Goal: Task Accomplishment & Management: Manage account settings

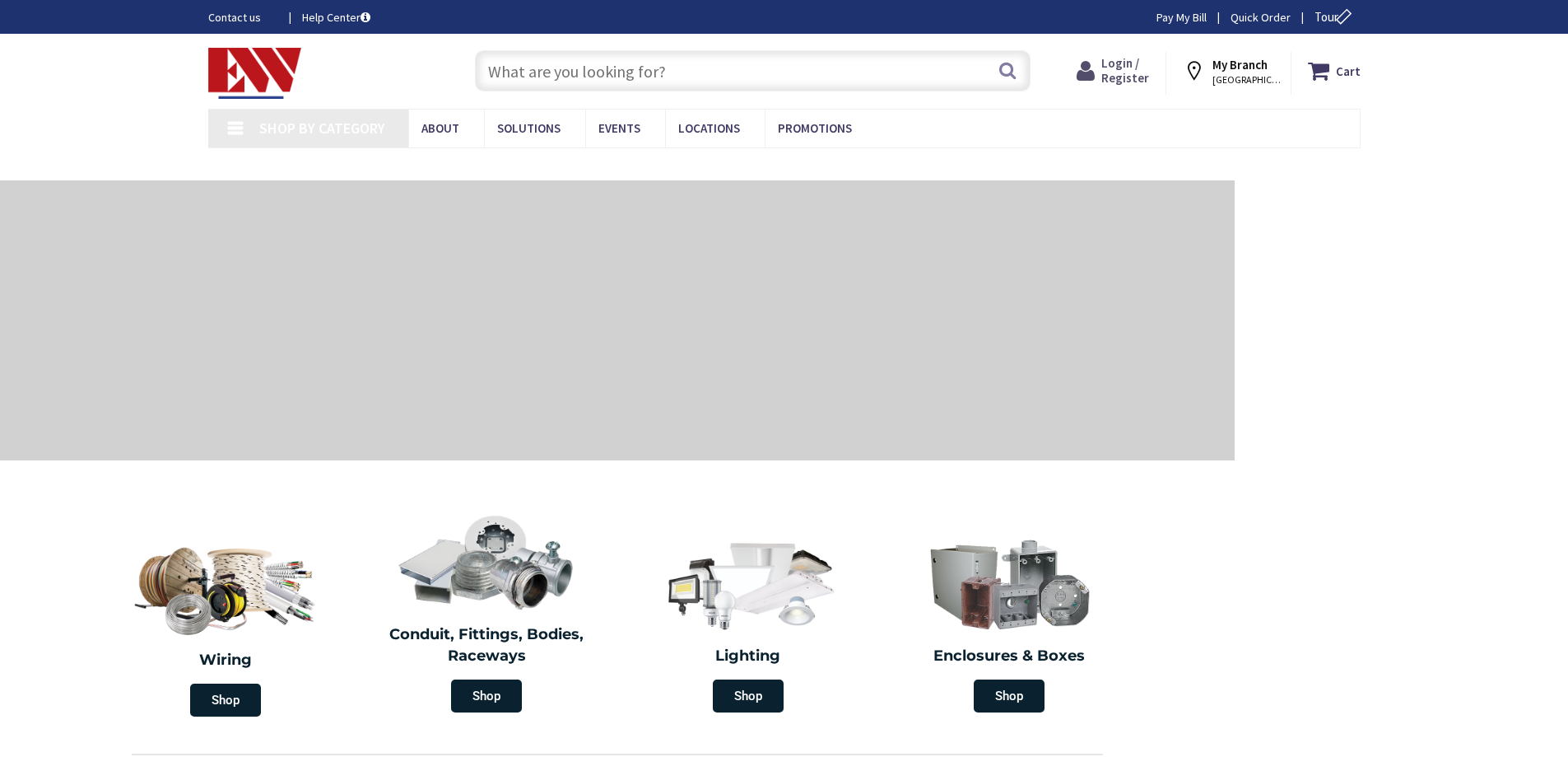
click at [1134, 73] on span "Login / Register" at bounding box center [1125, 70] width 48 height 30
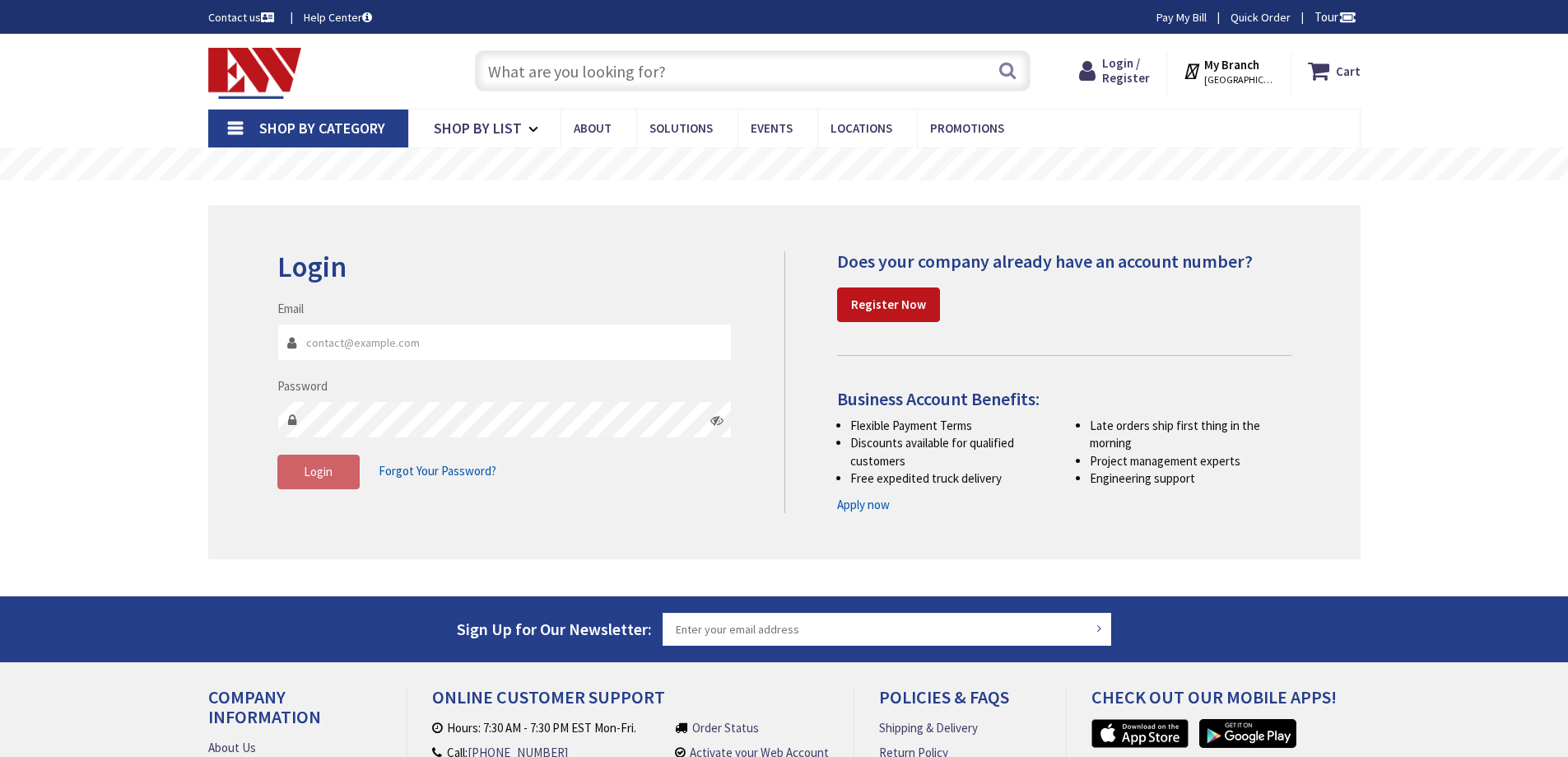
type input "[EMAIL_ADDRESS][DOMAIN_NAME]"
click at [116, 348] on div "Skip to Content Toggle Nav Search Cart My Cart Close" at bounding box center [784, 504] width 1568 height 941
click at [308, 473] on span "Login" at bounding box center [319, 471] width 29 height 16
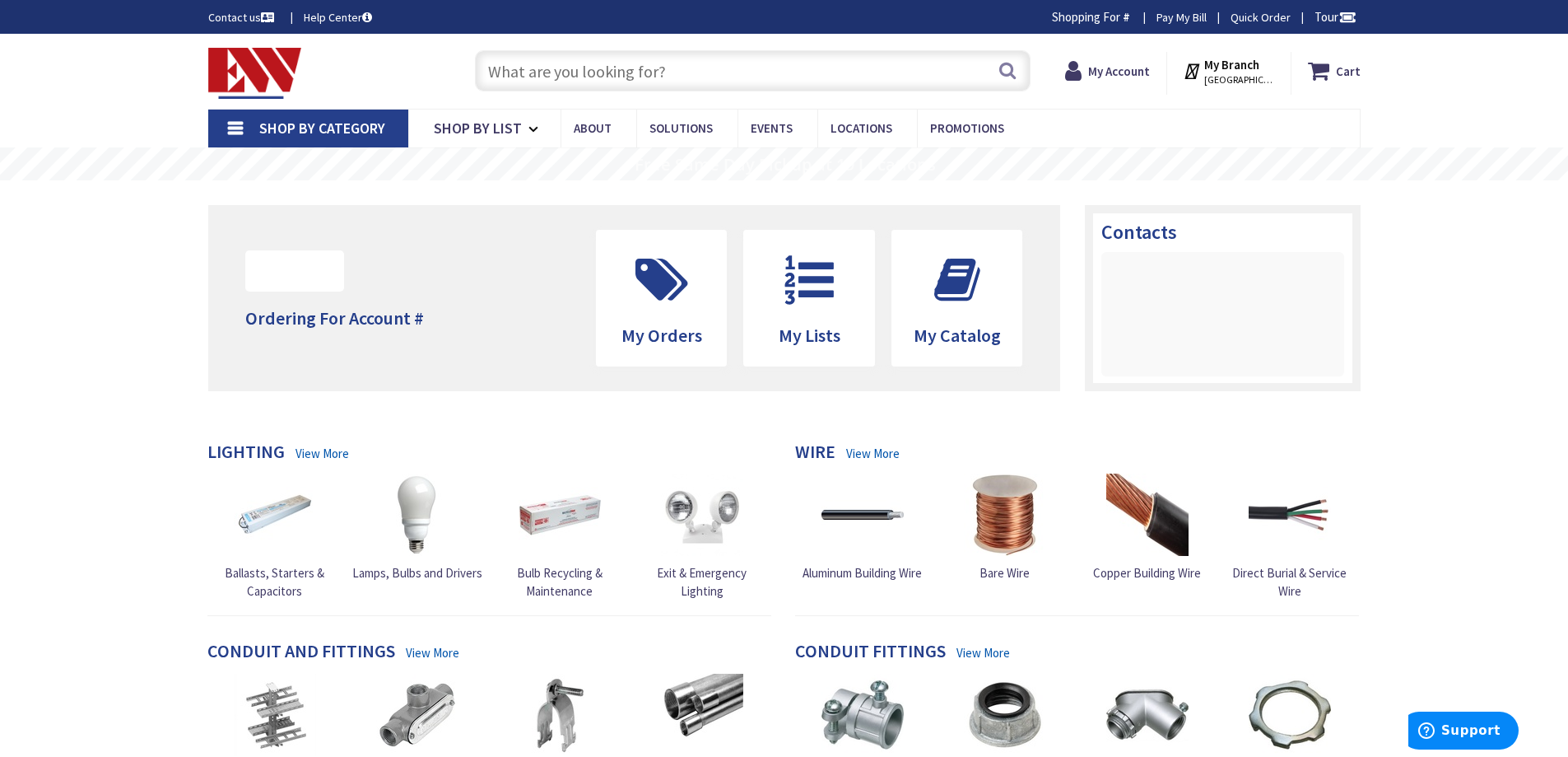
click at [247, 67] on img at bounding box center [255, 73] width 94 height 52
